Goal: Browse casually: Explore the website without a specific task or goal

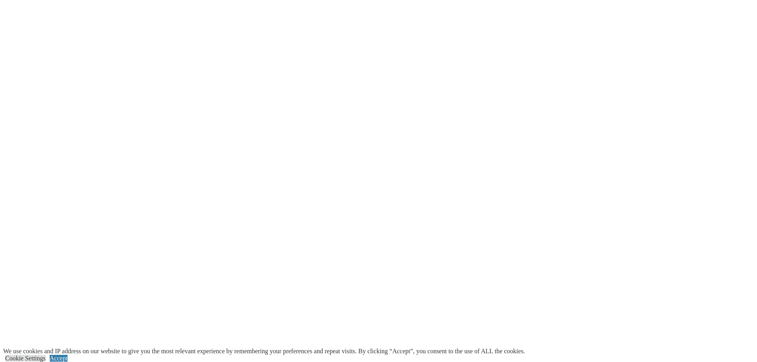
scroll to position [1732, 0]
